Goal: Task Accomplishment & Management: Complete application form

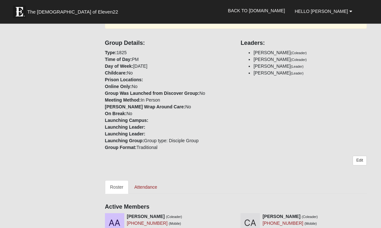
scroll to position [185, 0]
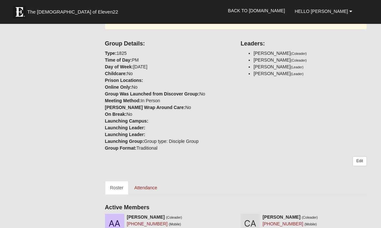
click at [149, 181] on link "Attendance" at bounding box center [145, 188] width 33 height 14
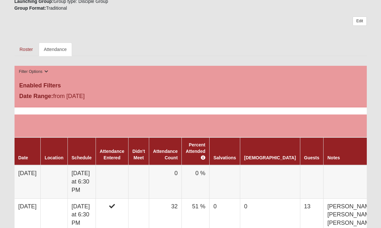
scroll to position [303, 0]
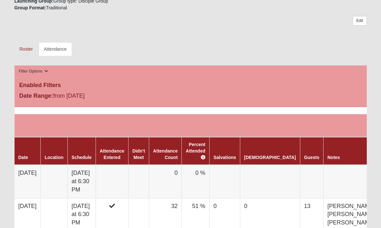
click at [178, 170] on td "0" at bounding box center [165, 181] width 33 height 33
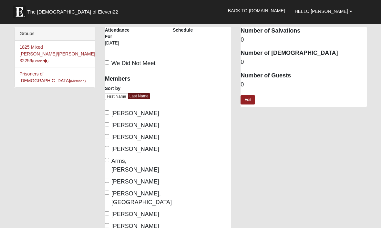
click at [109, 112] on input "Anderson, Allen" at bounding box center [107, 112] width 4 height 4
checkbox input "true"
click at [109, 138] on input "Andrew, Angel" at bounding box center [107, 136] width 4 height 4
checkbox input "true"
click at [108, 150] on input "Andrew, Brian" at bounding box center [107, 148] width 4 height 4
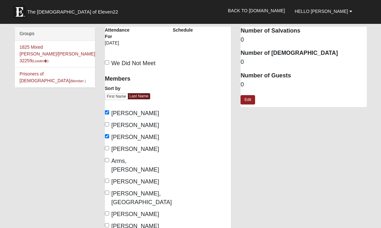
checkbox input "true"
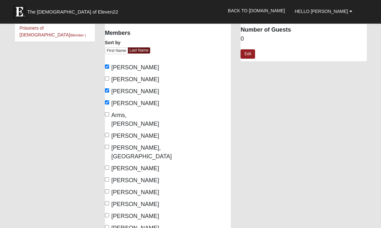
scroll to position [46, 0]
click at [106, 133] on input "Bader, Abby" at bounding box center [107, 135] width 4 height 4
checkbox input "true"
click at [109, 145] on input "Barfield, Brenly" at bounding box center [107, 147] width 4 height 4
checkbox input "true"
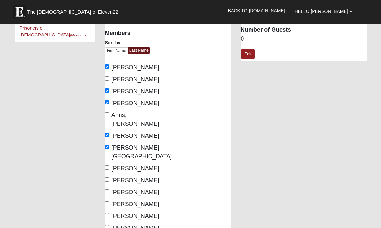
click at [109, 166] on input "[PERSON_NAME]" at bounding box center [107, 168] width 4 height 4
checkbox input "true"
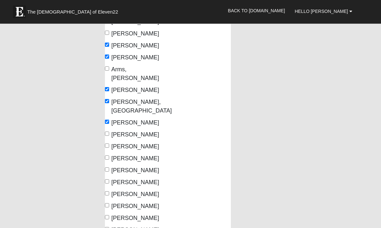
scroll to position [92, 0]
click at [108, 144] on input "[PERSON_NAME]" at bounding box center [107, 146] width 4 height 4
checkbox input "true"
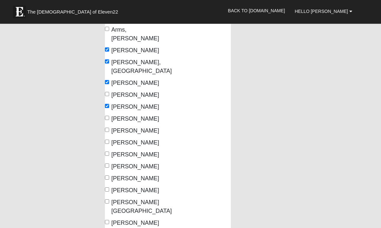
scroll to position [131, 0]
click at [109, 128] on input "[PERSON_NAME]" at bounding box center [107, 130] width 4 height 4
checkbox input "true"
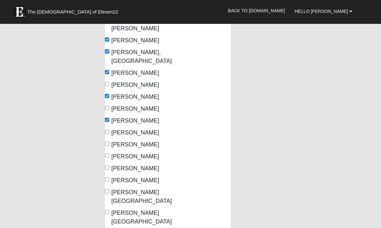
scroll to position [149, 0]
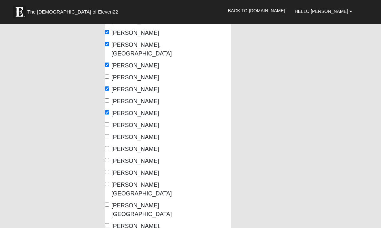
click at [108, 122] on input "[PERSON_NAME]" at bounding box center [107, 124] width 4 height 4
checkbox input "true"
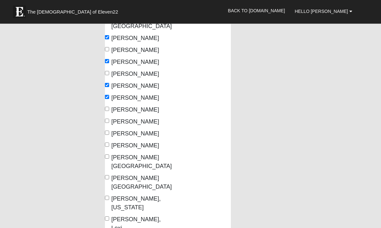
scroll to position [176, 0]
click at [108, 119] on input "[PERSON_NAME]" at bounding box center [107, 121] width 4 height 4
checkbox input "true"
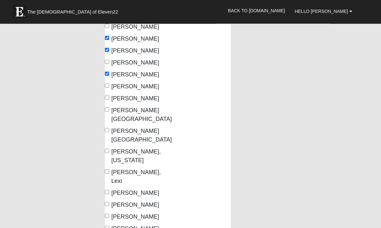
scroll to position [224, 0]
click at [108, 169] on input "[PERSON_NAME], Lexi" at bounding box center [107, 171] width 4 height 4
checkbox input "true"
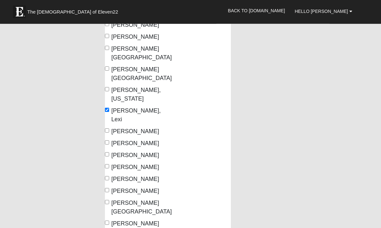
scroll to position [286, 0]
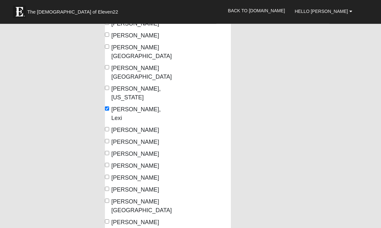
click at [108, 163] on input "Hollis, Abraham" at bounding box center [107, 165] width 4 height 4
checkbox input "true"
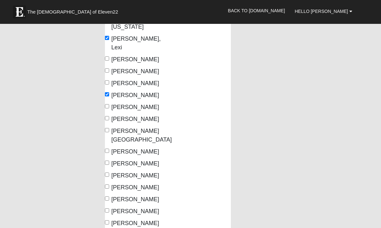
scroll to position [357, 0]
click at [107, 196] on input "Locklear, Ty" at bounding box center [107, 198] width 4 height 4
checkbox input "true"
click at [109, 208] on input "[PERSON_NAME]" at bounding box center [107, 210] width 4 height 4
checkbox input "true"
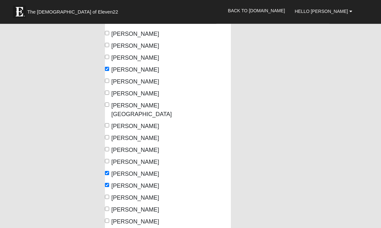
scroll to position [384, 0]
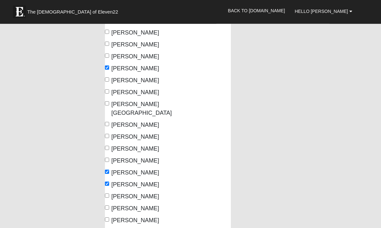
click at [109, 194] on input "[PERSON_NAME]" at bounding box center [107, 196] width 4 height 4
checkbox input "true"
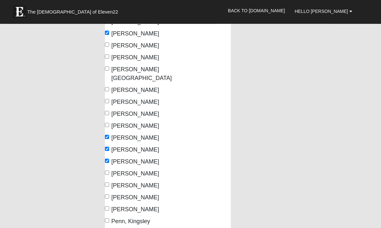
scroll to position [419, 0]
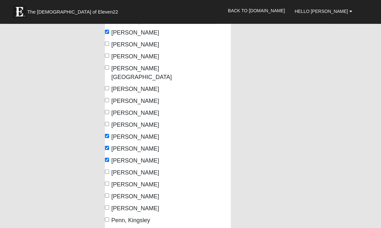
click at [108, 194] on input "Morrison, Tanner" at bounding box center [107, 196] width 4 height 4
checkbox input "true"
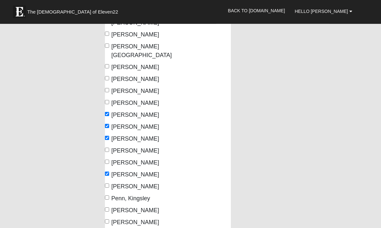
scroll to position [442, 0]
click at [108, 195] on input "Penn, Kingsley" at bounding box center [107, 197] width 4 height 4
checkbox input "true"
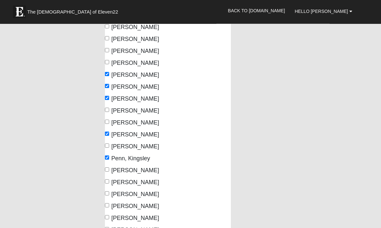
scroll to position [482, 0]
click at [108, 191] on input "Revuelta, Emily" at bounding box center [107, 193] width 4 height 4
checkbox input "true"
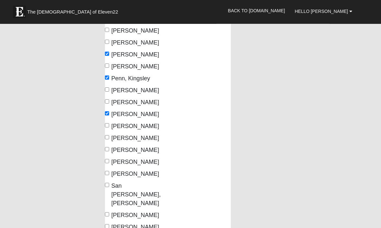
scroll to position [562, 0]
click at [107, 159] on input "Russo, Gaby" at bounding box center [107, 161] width 4 height 4
checkbox input "true"
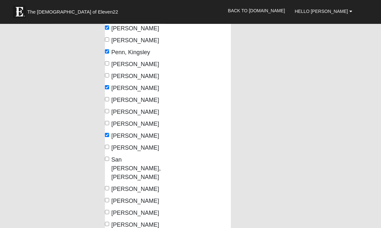
scroll to position [588, 0]
click at [106, 157] on input "San Juan, Noah" at bounding box center [107, 159] width 4 height 4
checkbox input "true"
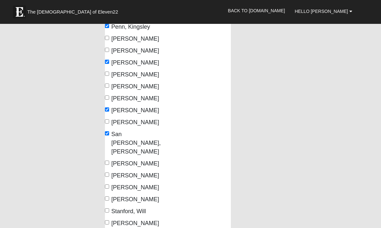
scroll to position [615, 0]
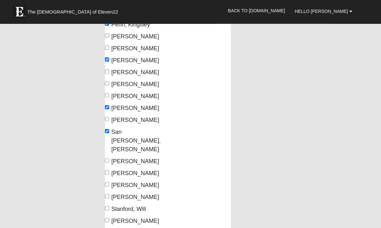
click at [108, 171] on input "Shealy, Bella" at bounding box center [107, 173] width 4 height 4
checkbox input "true"
click at [109, 183] on input "Simmons, Christina" at bounding box center [107, 185] width 4 height 4
checkbox input "true"
click at [109, 195] on input "Smith, Tj" at bounding box center [107, 197] width 4 height 4
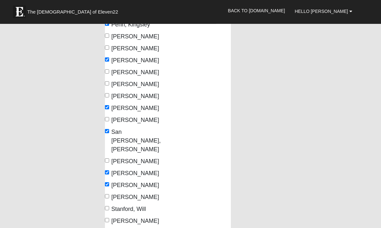
checkbox input "true"
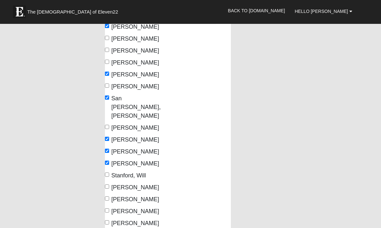
scroll to position [650, 0]
click at [107, 184] on input "Swenson, Daniel" at bounding box center [107, 186] width 4 height 4
checkbox input "true"
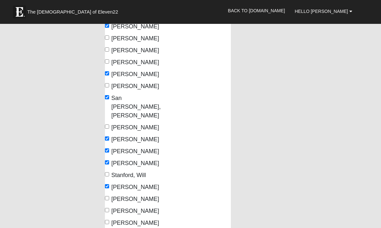
click at [106, 196] on input "Tanner, Jacob" at bounding box center [107, 198] width 4 height 4
click at [108, 196] on input "Tanner, Jacob" at bounding box center [107, 198] width 4 height 4
checkbox input "false"
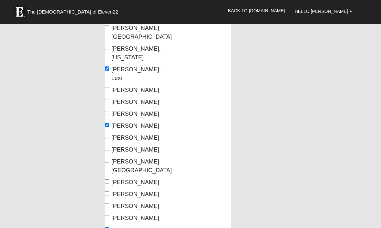
scroll to position [327, 0]
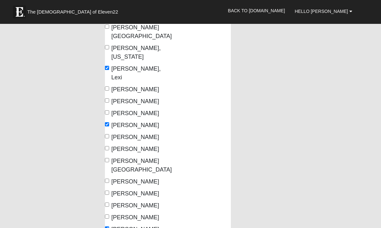
click at [109, 146] on input "Johannesen, Sean" at bounding box center [107, 148] width 4 height 4
checkbox input "true"
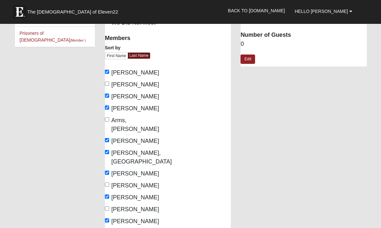
scroll to position [40, 0]
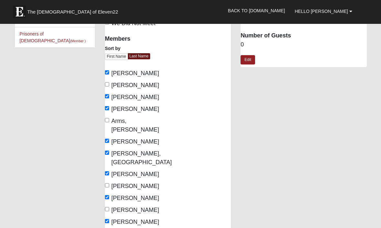
click at [113, 84] on span "Anderson, Cindy" at bounding box center [135, 85] width 48 height 6
click at [109, 84] on input "Anderson, Cindy" at bounding box center [107, 85] width 4 height 4
checkbox input "true"
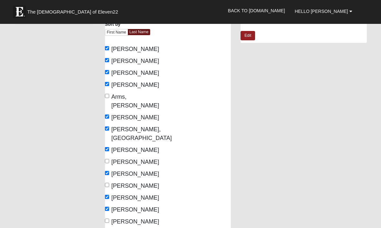
scroll to position [64, 0]
click at [109, 97] on input "Arms, Ethan" at bounding box center [107, 96] width 4 height 4
checkbox input "true"
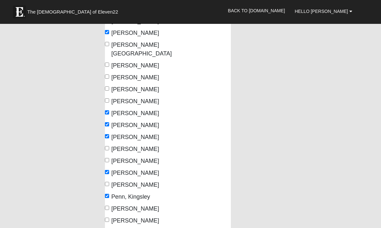
scroll to position [443, 0]
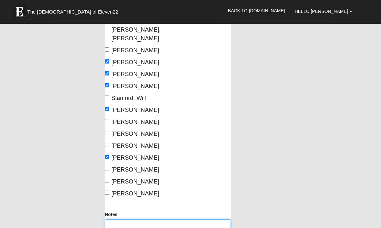
click at [113, 220] on textarea "Notes" at bounding box center [168, 232] width 126 height 24
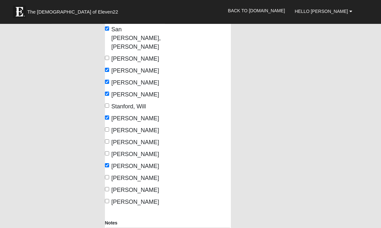
scroll to position [727, 0]
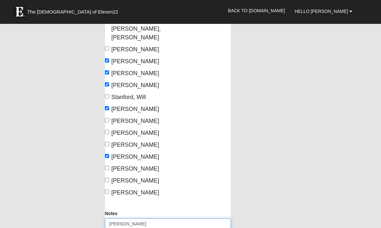
click at [142, 219] on textarea "Olivia Sykes" at bounding box center [168, 231] width 126 height 24
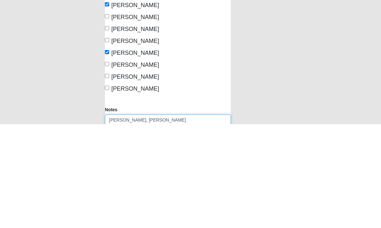
click at [190, 219] on textarea "Olivia Sykes, Tanner Owen’s" at bounding box center [168, 231] width 126 height 24
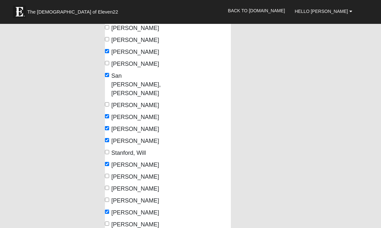
scroll to position [672, 0]
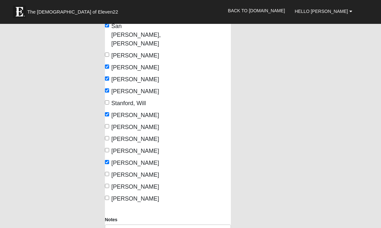
scroll to position [720, 0]
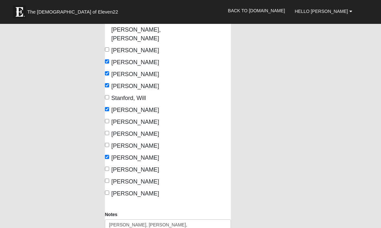
scroll to position [727, 0]
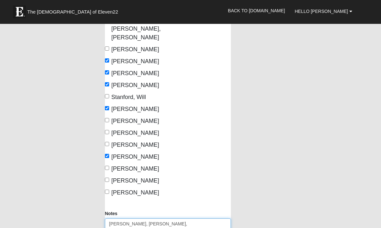
click at [112, 219] on textarea "Olivia Sykes, Tanner Owens, Jorden Waters, Bryan Diehl," at bounding box center [168, 231] width 126 height 24
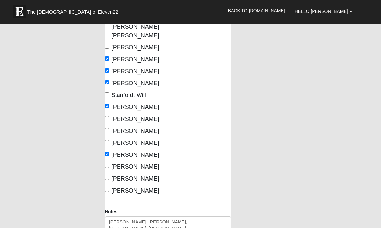
scroll to position [730, 0]
click at [146, 217] on textarea "Olivia Sykes, Tanner Owens, Jorden Waters, Bryan Diehl, Alex Barzaga" at bounding box center [168, 229] width 126 height 24
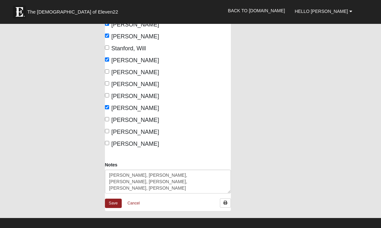
scroll to position [775, 0]
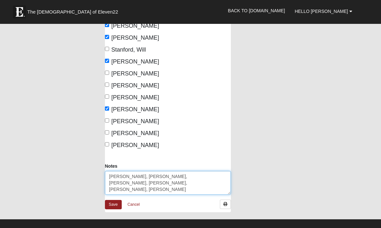
click at [196, 171] on textarea "Olivia Sykes, Tanner Owens, Jorden Waters, Bryan Diehl, Alex Barzaga, Bee Kiep,…" at bounding box center [168, 183] width 126 height 24
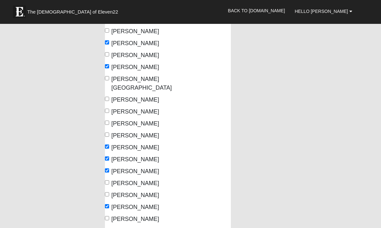
scroll to position [409, 0]
type textarea "Olivia Sykes, Tanner Owens, Jorden Waters, Bryan Diehl, Alex Barzaga, Bee Kiep,…"
click at [111, 108] on span "Lazinsky, Landon" at bounding box center [135, 111] width 48 height 6
click at [109, 109] on input "Lazinsky, Landon" at bounding box center [107, 111] width 4 height 4
checkbox input "true"
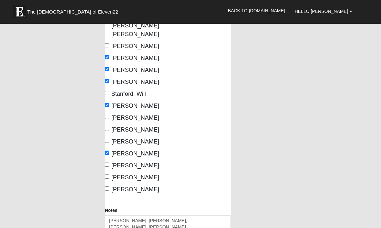
scroll to position [730, 0]
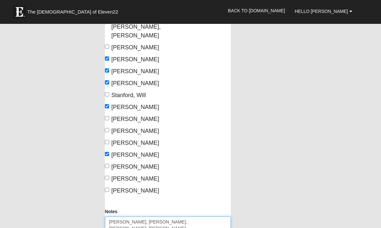
click at [219, 217] on textarea "Olivia Sykes, Tanner Owens, Jorden Waters, Bryan Diehl, Alex Barzaga, Bee Kiep,…" at bounding box center [168, 229] width 126 height 24
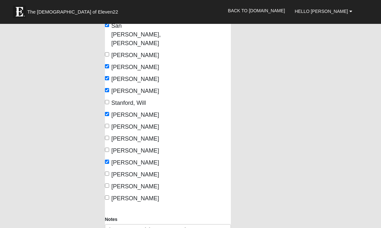
scroll to position [722, 0]
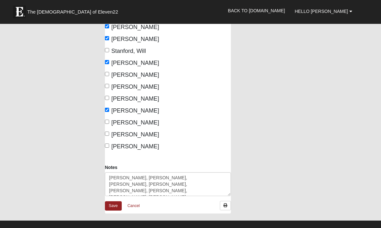
scroll to position [770, 0]
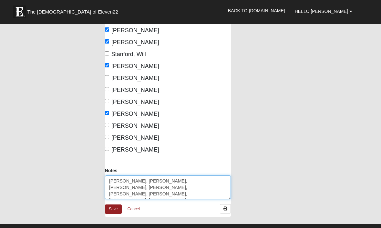
click at [187, 176] on textarea "Olivia Sykes, Tanner Owens, Jorden Waters, Bryan Diehl, Alex Barzaga, Bee Kiep,…" at bounding box center [168, 188] width 126 height 24
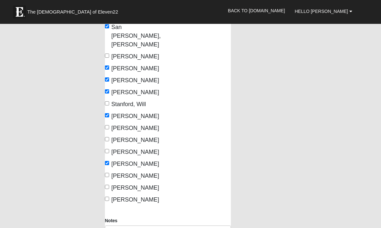
scroll to position [722, 0]
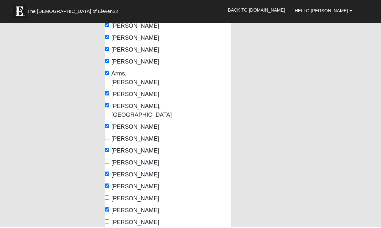
scroll to position [87, 0]
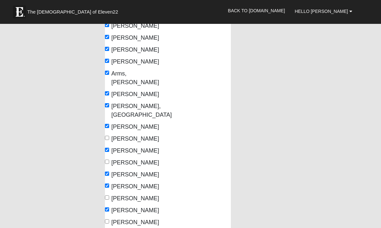
type textarea "Olivia Sykes, Tanner Owens, Jorden Waters, Bryan Diehl, Alex Barzaga, Bee Kiep,…"
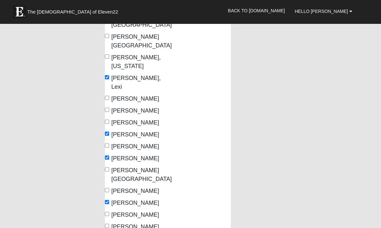
scroll to position [315, 0]
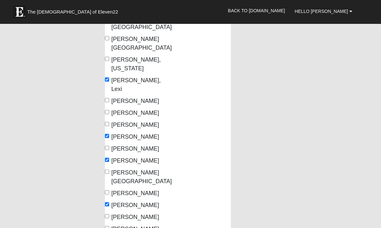
click at [108, 146] on input "Hurrelbrink, Justin" at bounding box center [107, 148] width 4 height 4
checkbox input "true"
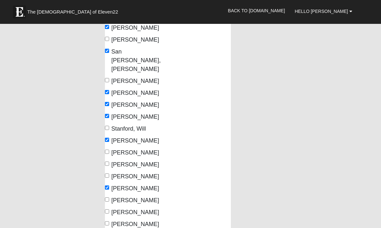
scroll to position [705, 0]
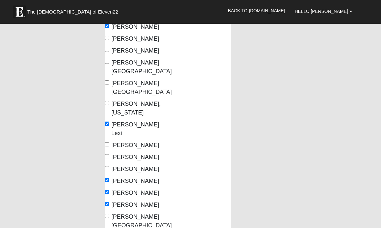
scroll to position [271, 0]
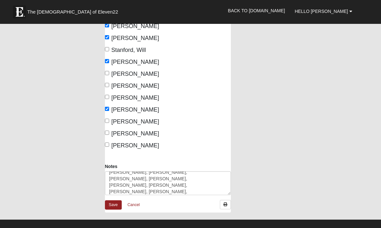
scroll to position [774, 0]
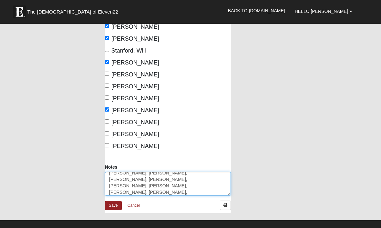
click at [198, 172] on textarea "Olivia Sykes, Tanner Owens, Jorden Waters, Bryan Diehl, Alex Barzaga, Bee Kiep,…" at bounding box center [168, 184] width 126 height 24
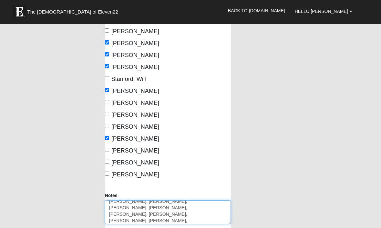
scroll to position [746, 0]
type textarea "[PERSON_NAME], [PERSON_NAME], [PERSON_NAME], [PERSON_NAME], [PERSON_NAME], [PER…"
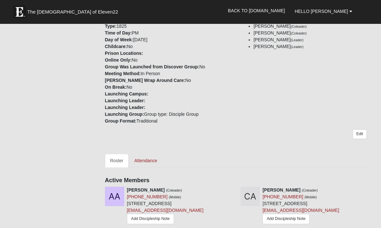
scroll to position [217, 0]
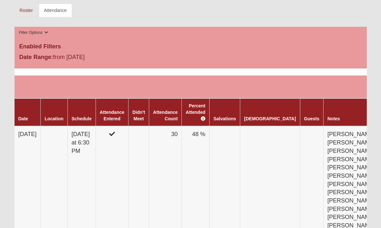
scroll to position [339, 0]
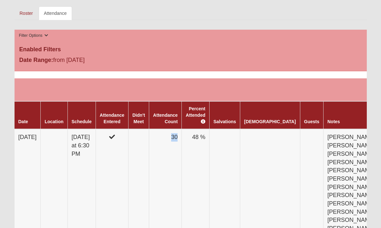
click at [173, 164] on td "30" at bounding box center [165, 191] width 33 height 124
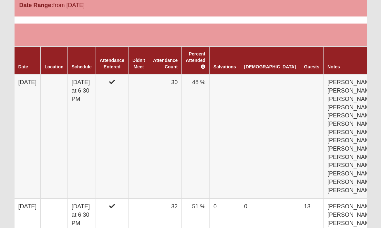
scroll to position [391, 0]
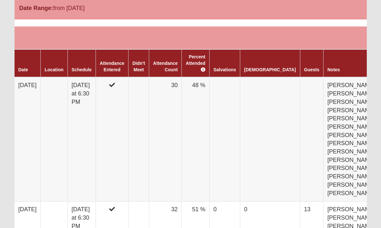
click at [300, 86] on td at bounding box center [311, 139] width 23 height 124
click at [300, 77] on td at bounding box center [311, 139] width 23 height 124
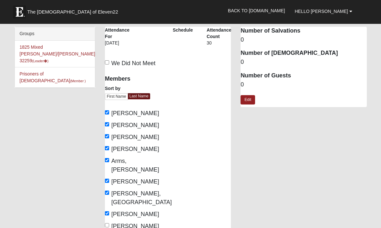
click at [249, 103] on link "Edit" at bounding box center [248, 99] width 15 height 9
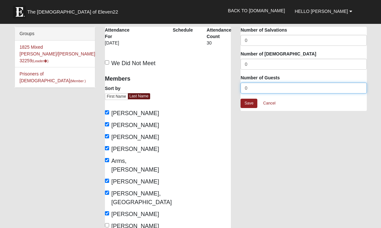
click at [257, 92] on input "0" at bounding box center [304, 88] width 126 height 11
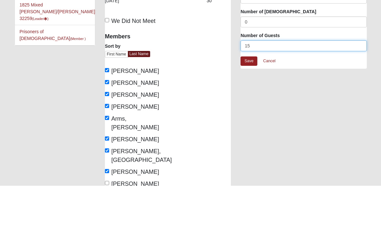
type input "15"
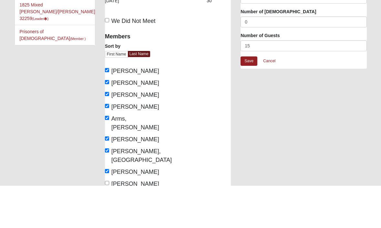
click at [251, 99] on link "Save" at bounding box center [249, 103] width 17 height 9
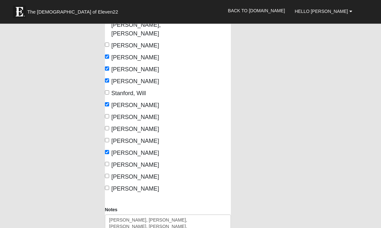
scroll to position [732, 0]
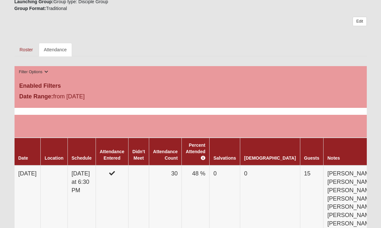
scroll to position [309, 0]
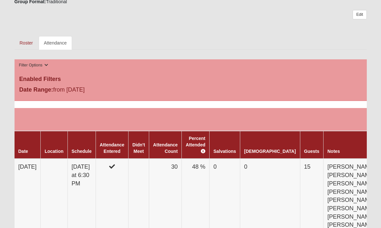
click at [180, 164] on td "30" at bounding box center [165, 221] width 33 height 124
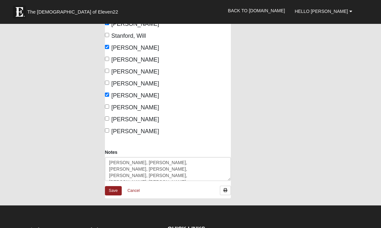
scroll to position [780, 0]
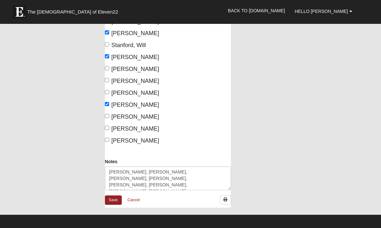
click at [113, 196] on link "Save" at bounding box center [113, 200] width 17 height 9
